Goal: Information Seeking & Learning: Learn about a topic

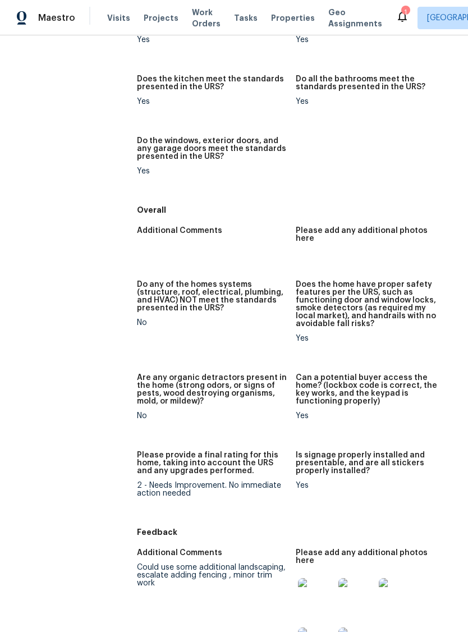
scroll to position [736, 0]
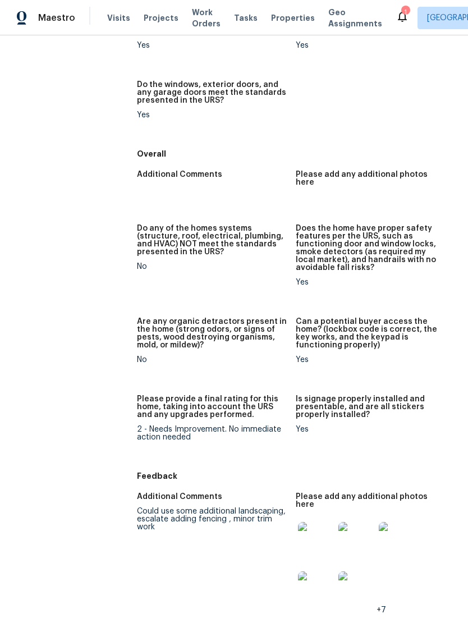
click at [320, 522] on img at bounding box center [316, 540] width 36 height 36
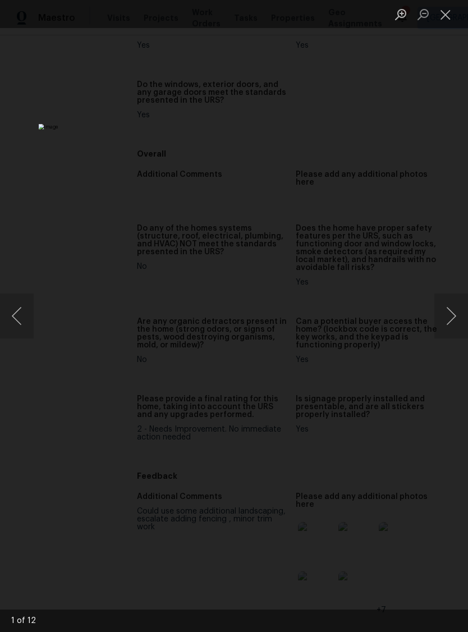
click at [453, 316] on button "Next image" at bounding box center [452, 316] width 34 height 45
click at [455, 310] on button "Next image" at bounding box center [452, 316] width 34 height 45
click at [454, 313] on button "Next image" at bounding box center [452, 316] width 34 height 45
click at [456, 319] on button "Next image" at bounding box center [452, 316] width 34 height 45
click at [453, 317] on button "Next image" at bounding box center [452, 316] width 34 height 45
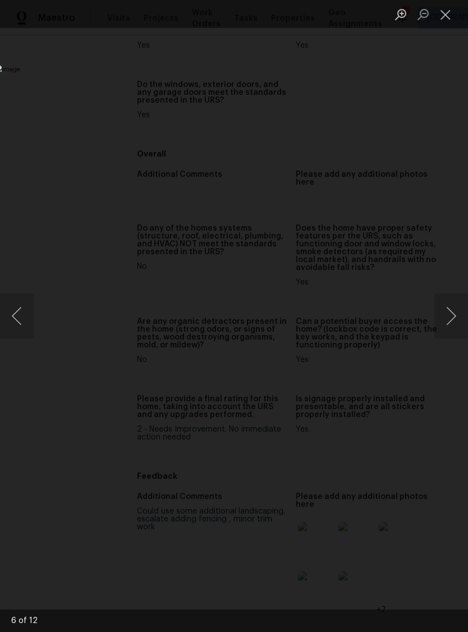
click at [453, 315] on button "Next image" at bounding box center [452, 316] width 34 height 45
click at [451, 317] on button "Next image" at bounding box center [452, 316] width 34 height 45
click at [453, 317] on button "Next image" at bounding box center [452, 316] width 34 height 45
click at [449, 319] on button "Next image" at bounding box center [452, 316] width 34 height 45
click at [455, 320] on button "Next image" at bounding box center [452, 316] width 34 height 45
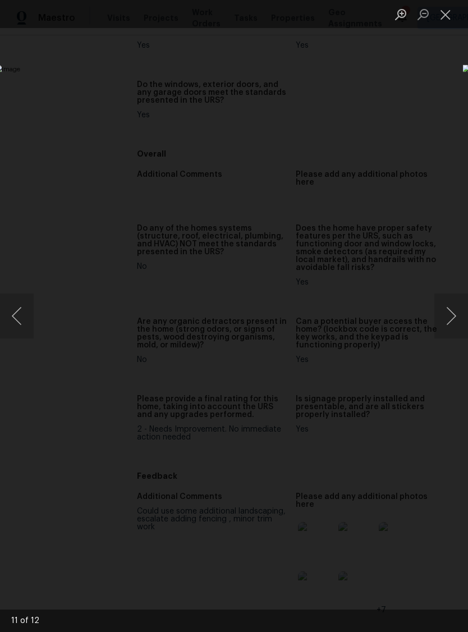
click at [453, 315] on button "Next image" at bounding box center [452, 316] width 34 height 45
click at [450, 319] on button "Next image" at bounding box center [452, 316] width 34 height 45
click at [449, 322] on button "Next image" at bounding box center [452, 316] width 34 height 45
click at [446, 19] on button "Close lightbox" at bounding box center [446, 14] width 22 height 20
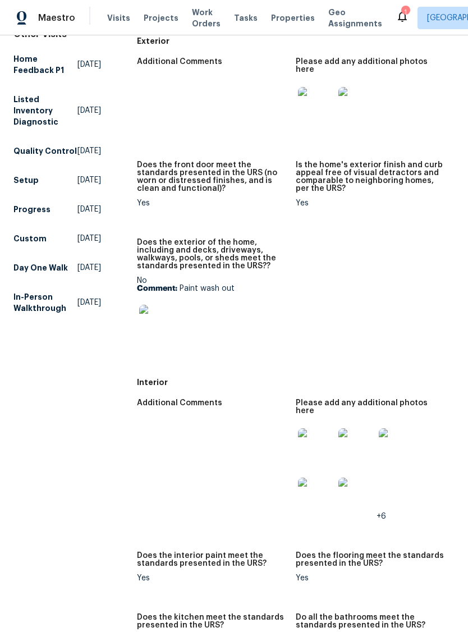
scroll to position [139, 0]
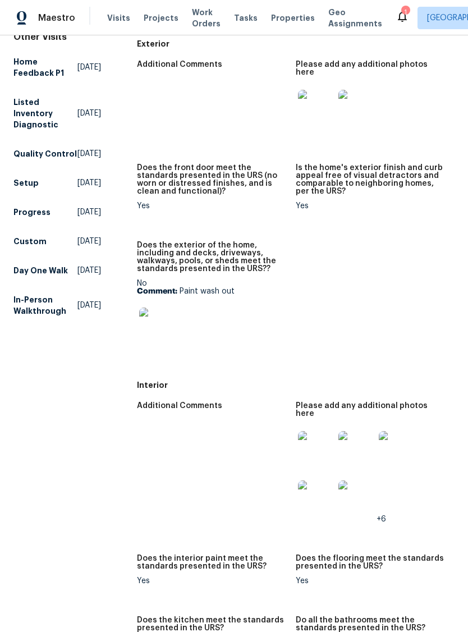
click at [151, 316] on img at bounding box center [157, 326] width 36 height 36
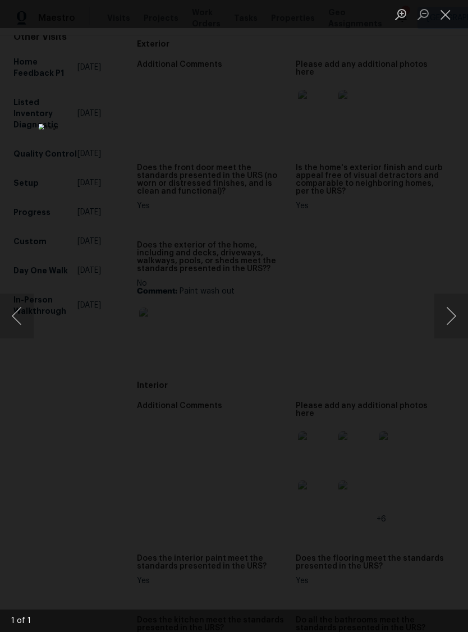
click at [454, 326] on button "Next image" at bounding box center [452, 316] width 34 height 45
click at [448, 321] on button "Next image" at bounding box center [452, 316] width 34 height 45
click at [450, 13] on button "Close lightbox" at bounding box center [446, 14] width 22 height 20
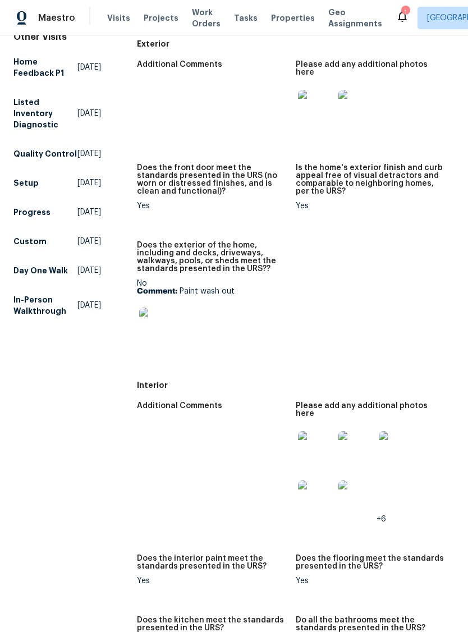
click at [313, 435] on img at bounding box center [316, 449] width 36 height 36
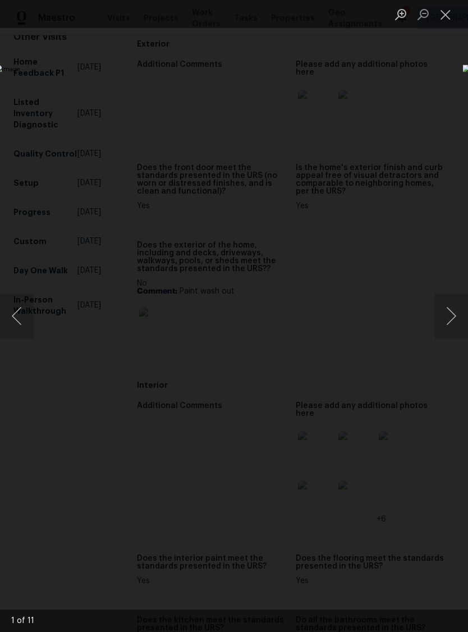
click at [455, 319] on button "Next image" at bounding box center [452, 316] width 34 height 45
click at [452, 318] on button "Next image" at bounding box center [452, 316] width 34 height 45
click at [448, 314] on button "Next image" at bounding box center [452, 316] width 34 height 45
click at [450, 311] on button "Next image" at bounding box center [452, 316] width 34 height 45
click at [450, 313] on button "Next image" at bounding box center [452, 316] width 34 height 45
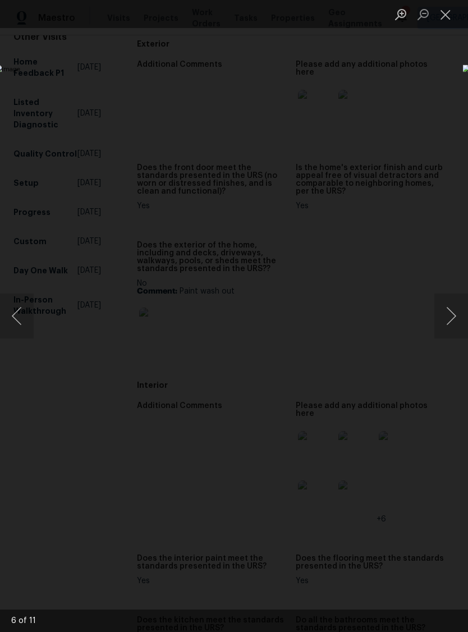
click at [450, 313] on button "Next image" at bounding box center [452, 316] width 34 height 45
click at [449, 314] on button "Next image" at bounding box center [452, 316] width 34 height 45
click at [450, 316] on button "Next image" at bounding box center [452, 316] width 34 height 45
click at [450, 318] on button "Next image" at bounding box center [452, 316] width 34 height 45
click at [450, 319] on button "Next image" at bounding box center [452, 316] width 34 height 45
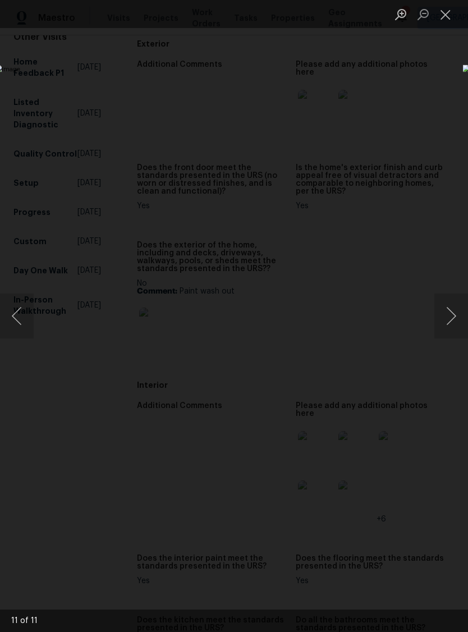
click at [449, 8] on button "Close lightbox" at bounding box center [446, 14] width 22 height 20
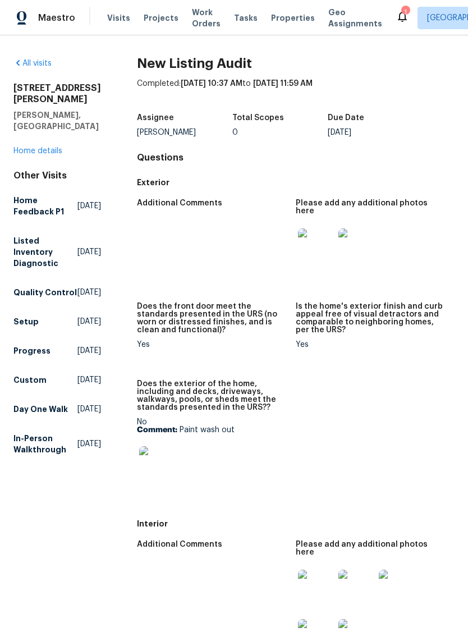
scroll to position [0, 0]
